Goal: Task Accomplishment & Management: Use online tool/utility

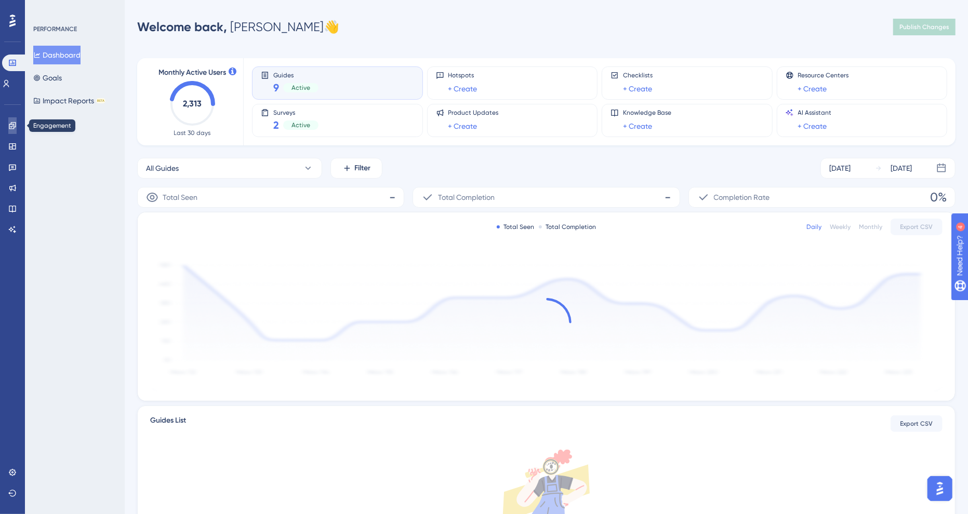
click at [10, 123] on icon at bounding box center [12, 126] width 8 height 8
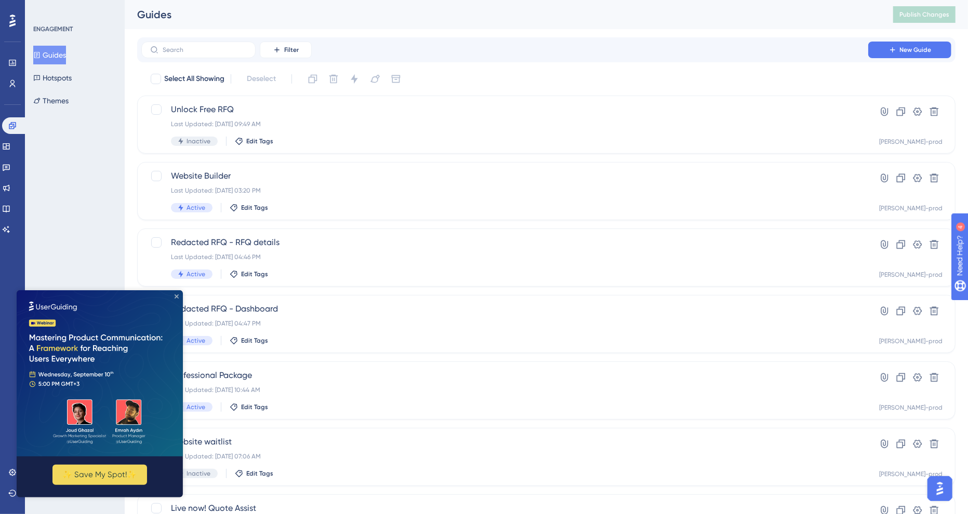
click at [177, 296] on icon "Close Preview" at bounding box center [177, 296] width 4 height 4
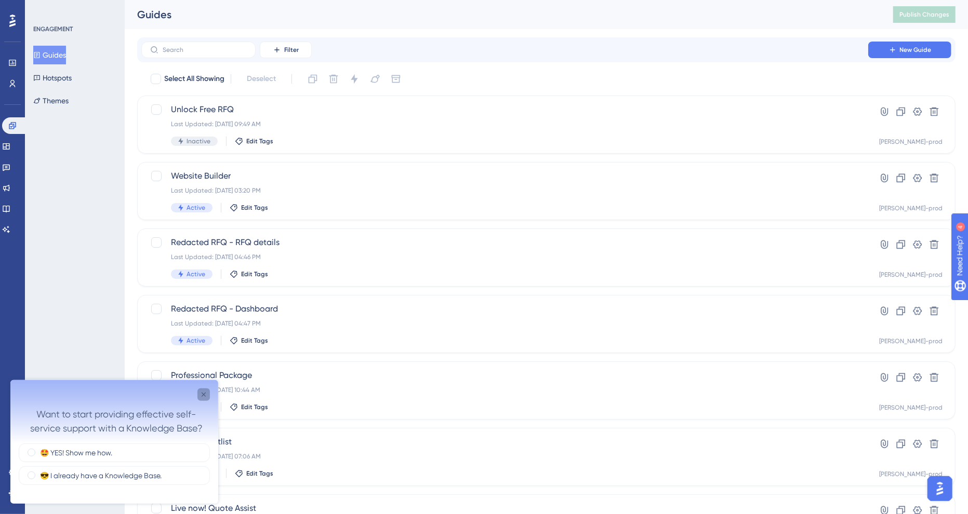
click at [206, 392] on icon "Close survey" at bounding box center [203, 394] width 8 height 8
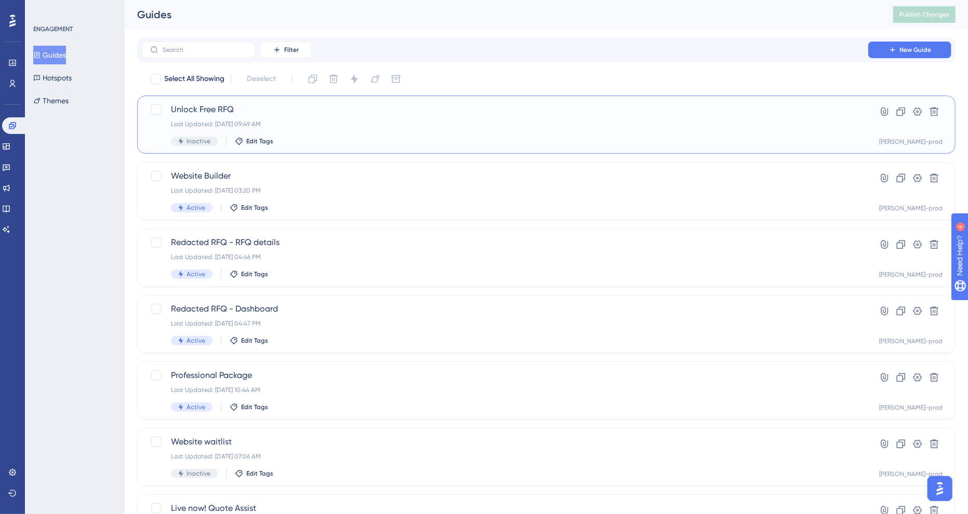
click at [661, 129] on div "Unlock Free RFQ Last Updated: [DATE] 09:49 AM Inactive Edit Tags" at bounding box center [504, 124] width 667 height 43
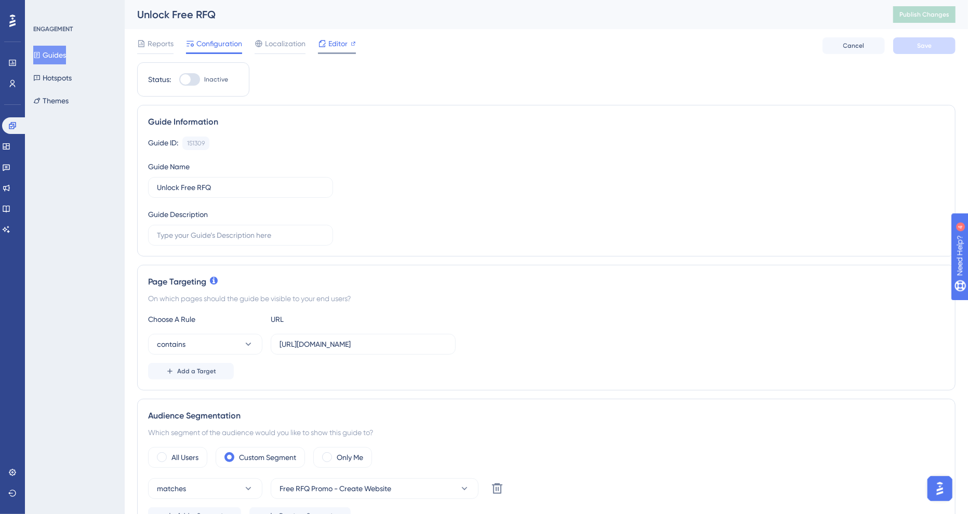
click at [348, 40] on div "Editor" at bounding box center [337, 43] width 38 height 12
click at [914, 17] on span "Publish Changes" at bounding box center [924, 14] width 50 height 8
